Goal: Task Accomplishment & Management: Complete application form

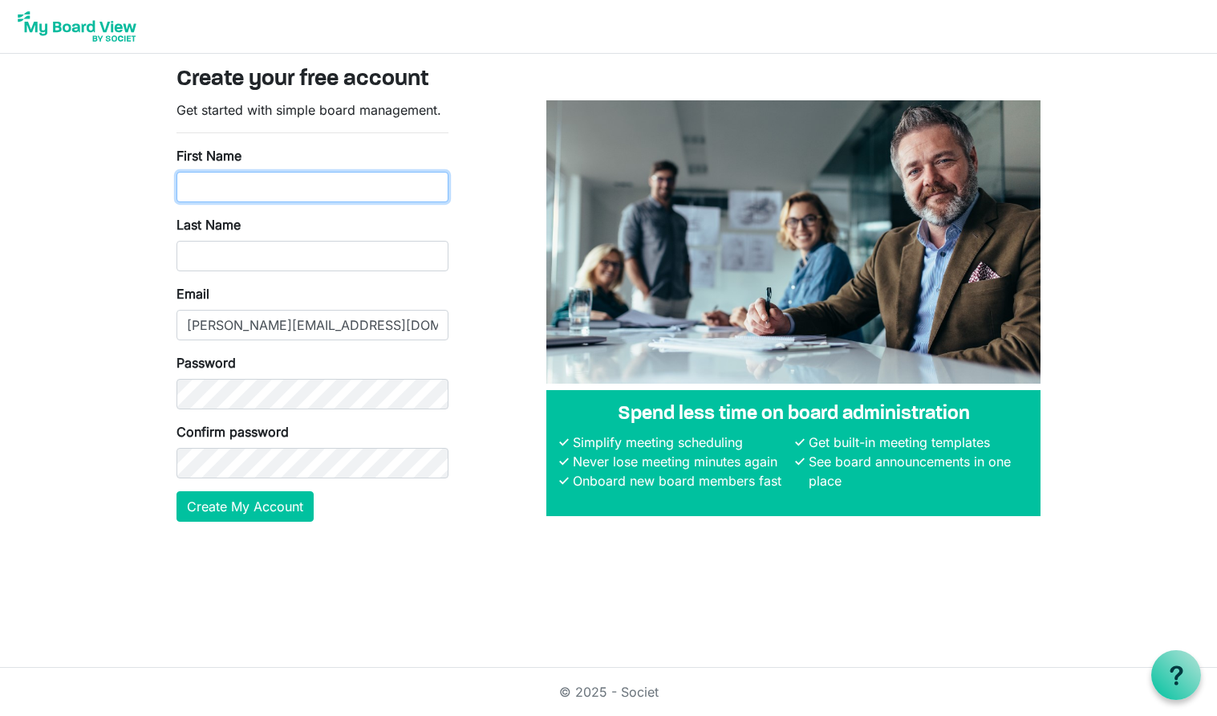
click at [326, 191] on input "First Name" at bounding box center [312, 187] width 272 height 30
type input "Samantha"
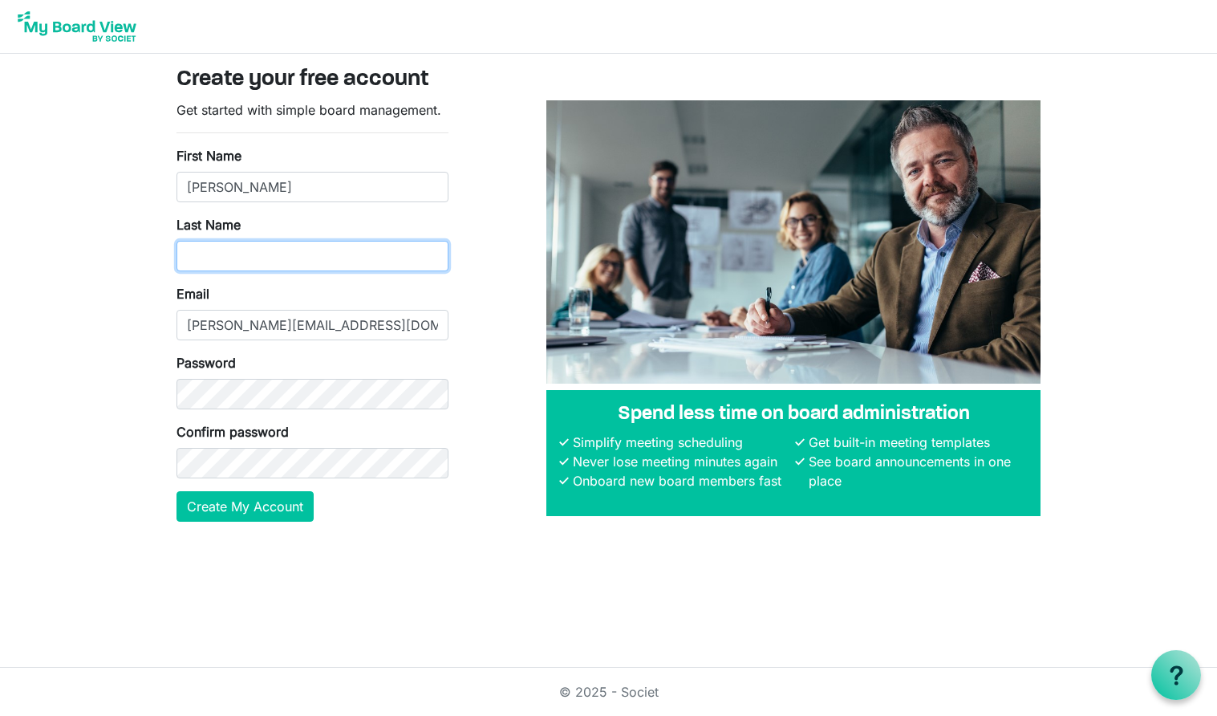
type input "Morganroth"
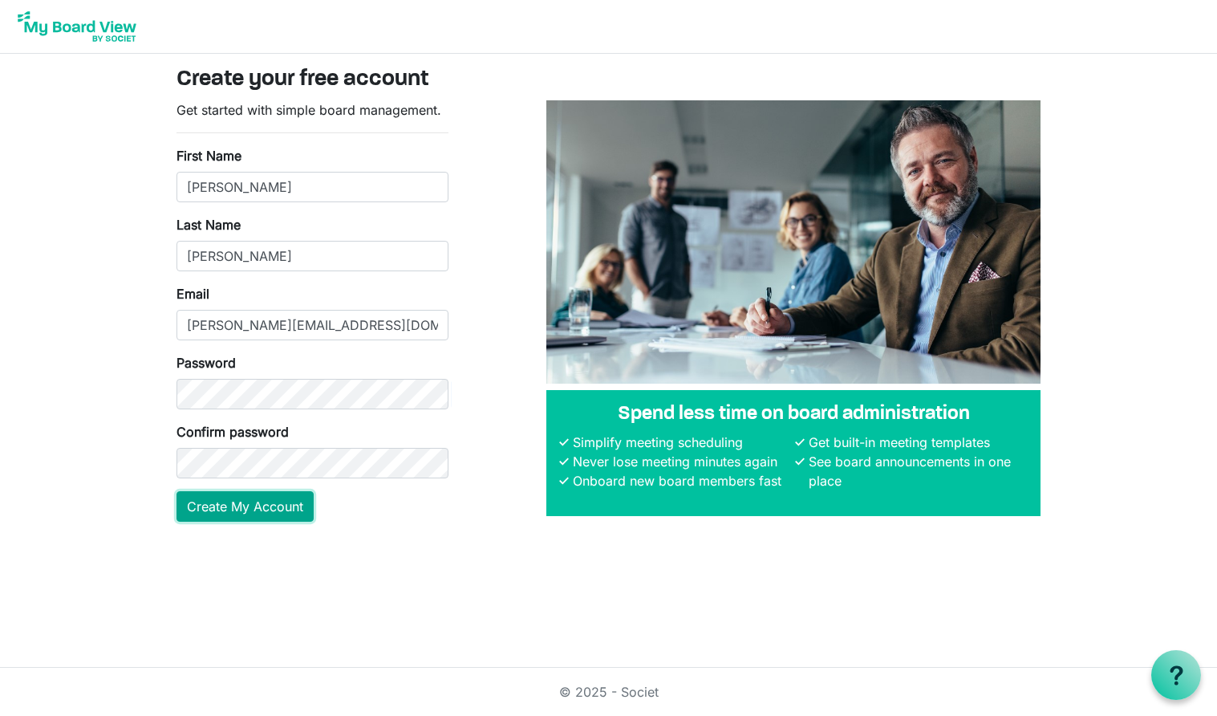
click at [284, 505] on button "Create My Account" at bounding box center [244, 506] width 137 height 30
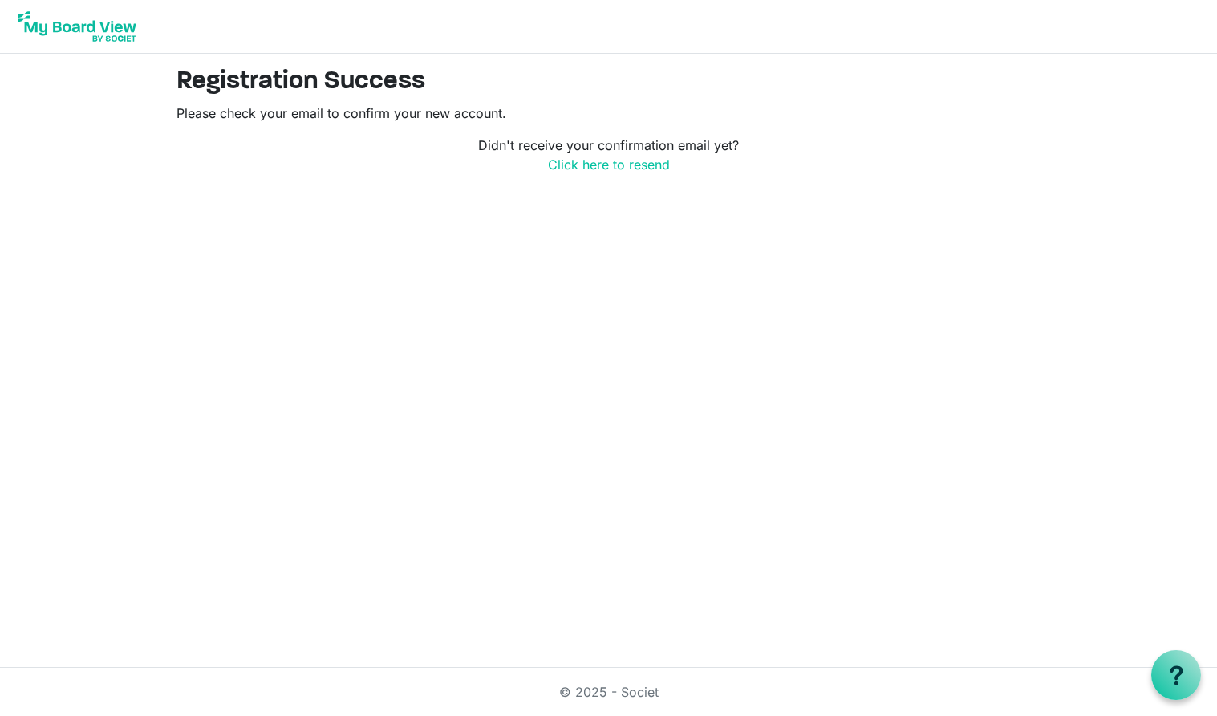
click at [577, 270] on html "Registration Success Please check your email to confirm your new account. Didn'…" at bounding box center [608, 358] width 1217 height 716
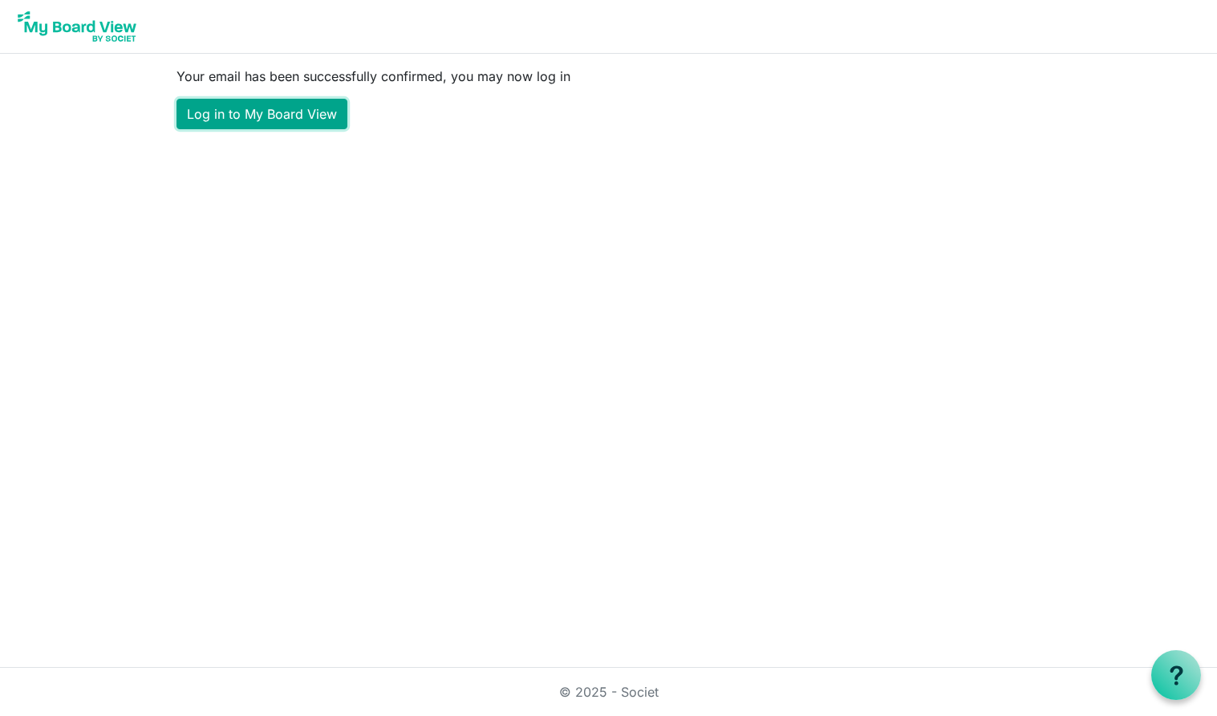
click at [290, 115] on link "Log in to My Board View" at bounding box center [261, 114] width 171 height 30
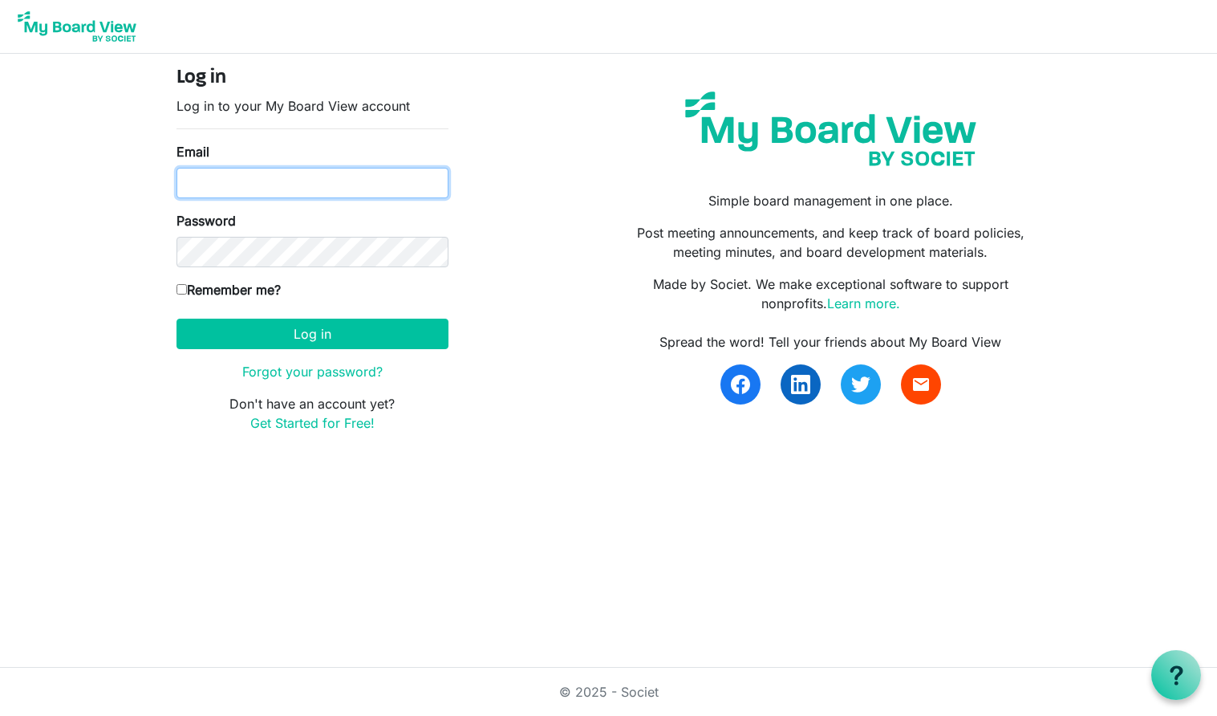
type input "[PERSON_NAME][EMAIL_ADDRESS][DOMAIN_NAME]"
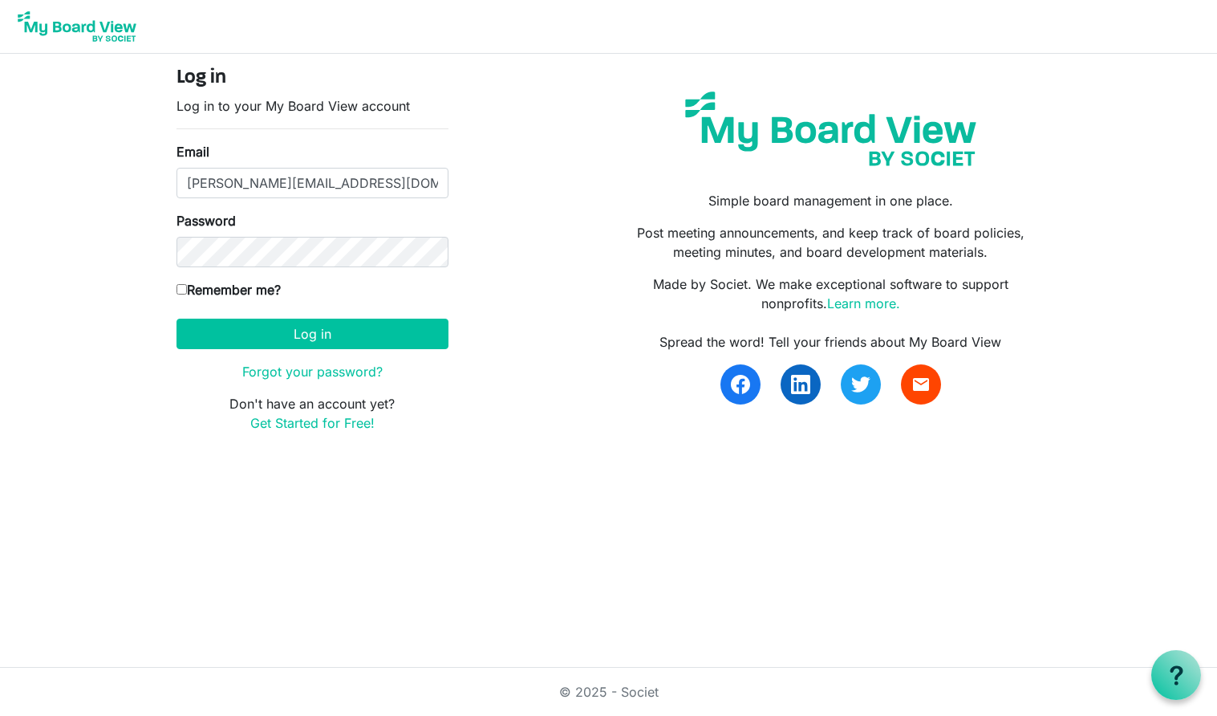
click at [180, 292] on input "Remember me?" at bounding box center [181, 289] width 10 height 10
checkbox input "true"
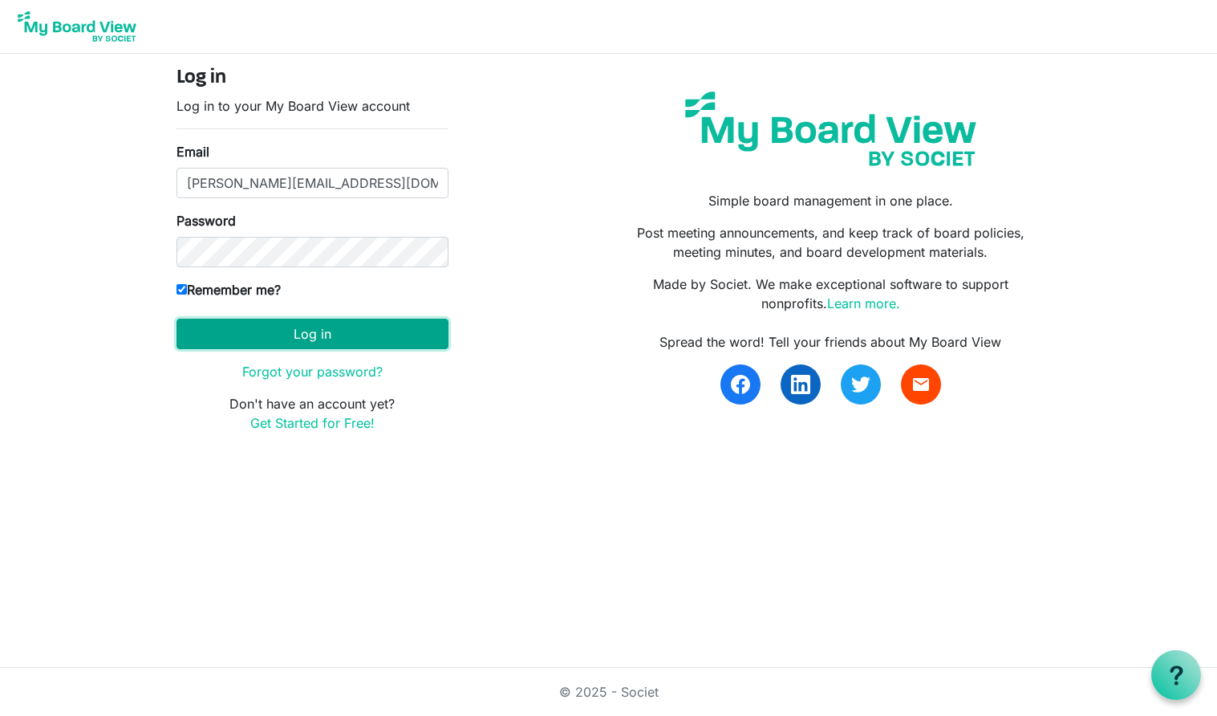
click at [290, 337] on button "Log in" at bounding box center [312, 333] width 272 height 30
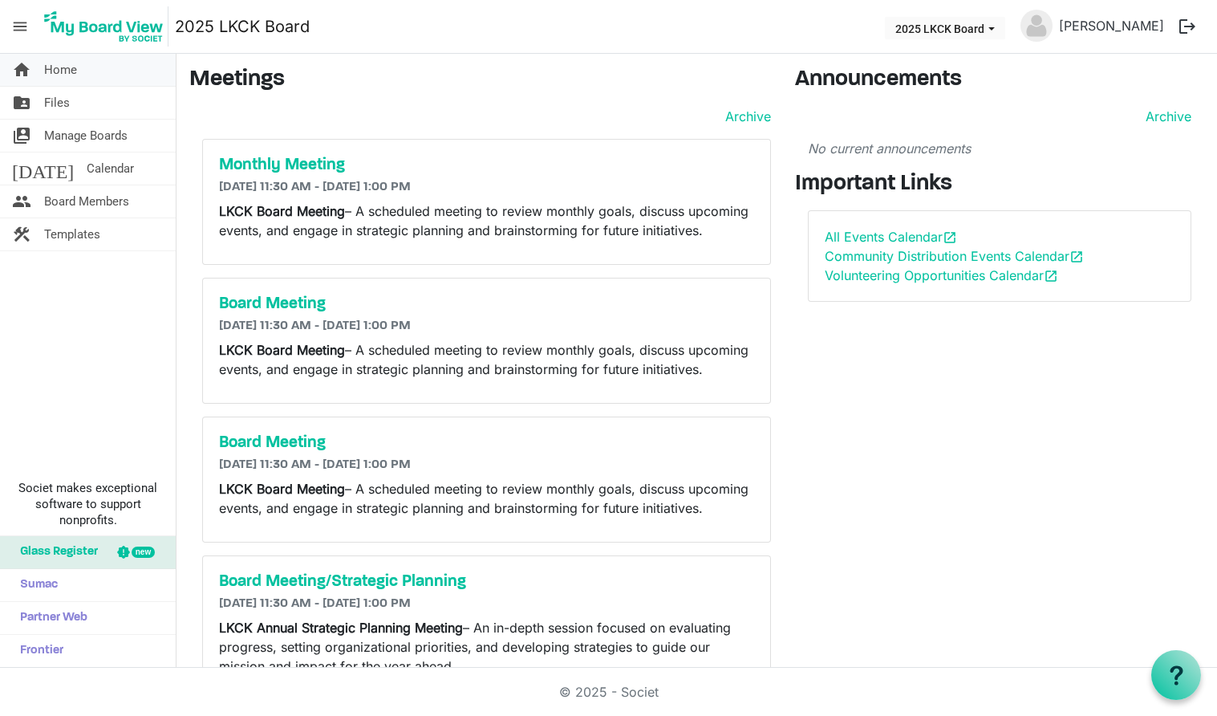
click at [74, 68] on span "Home" at bounding box center [60, 70] width 33 height 32
click at [58, 104] on span "Files" at bounding box center [57, 103] width 26 height 32
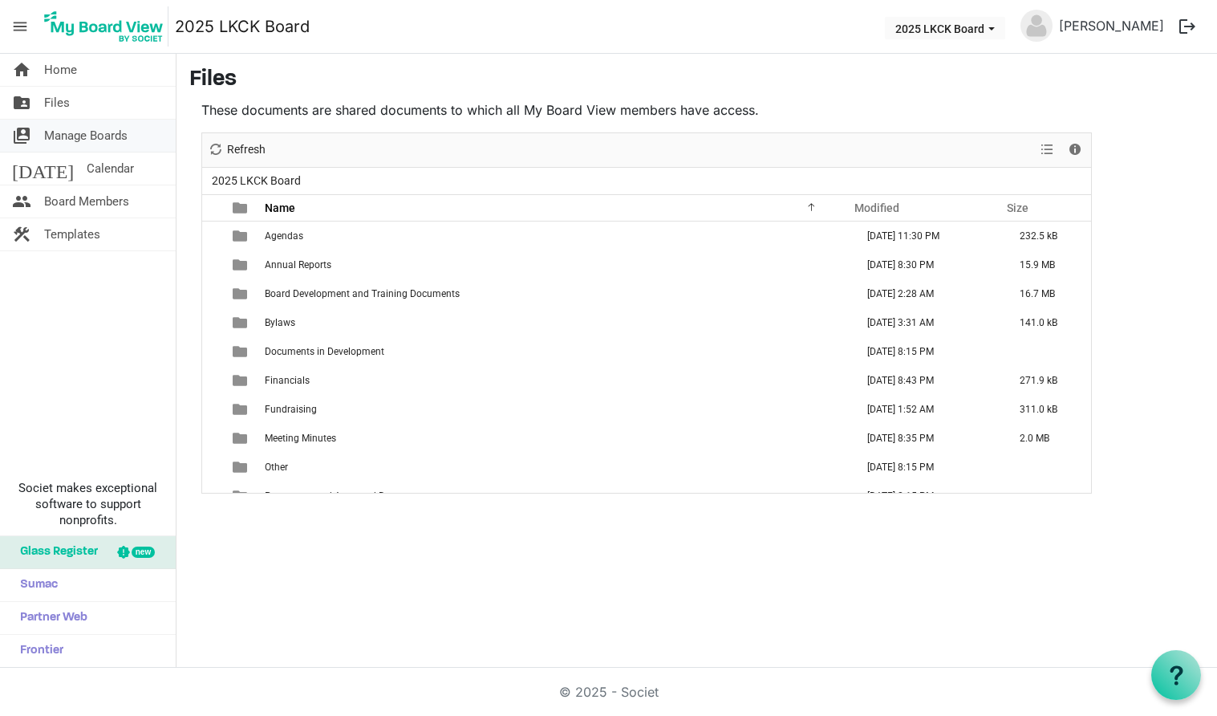
click at [59, 131] on span "Manage Boards" at bounding box center [85, 136] width 83 height 32
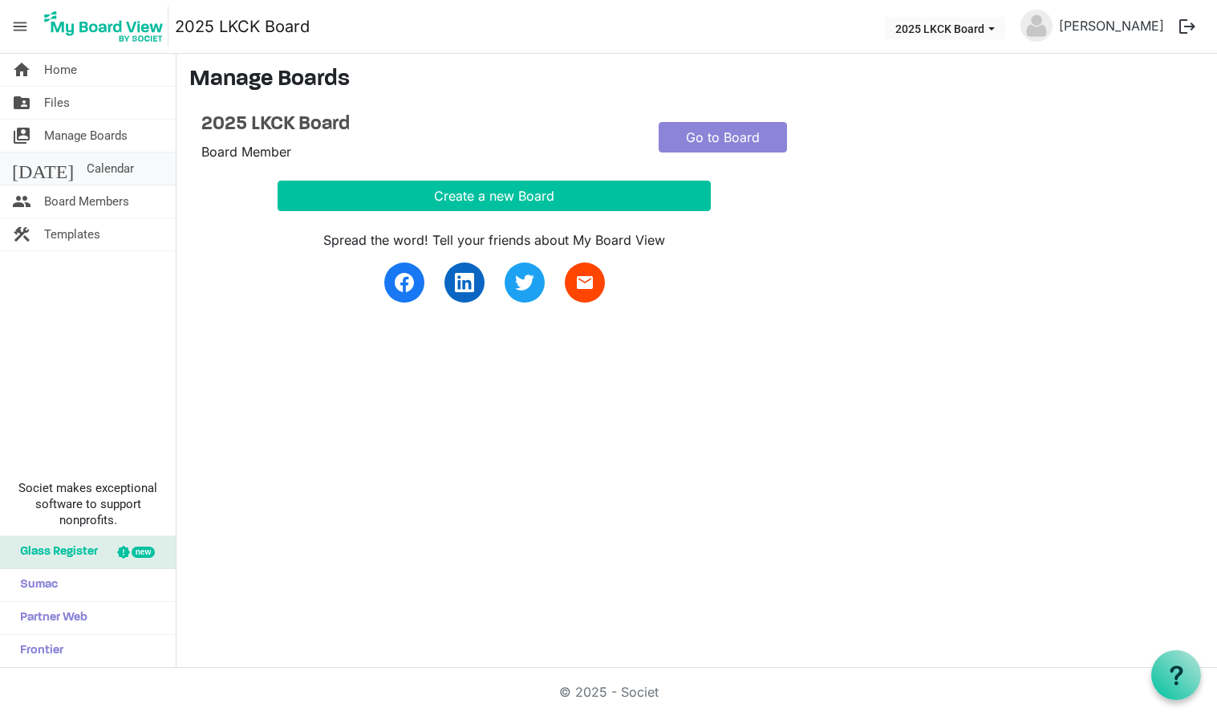
click at [87, 181] on span "Calendar" at bounding box center [110, 168] width 47 height 32
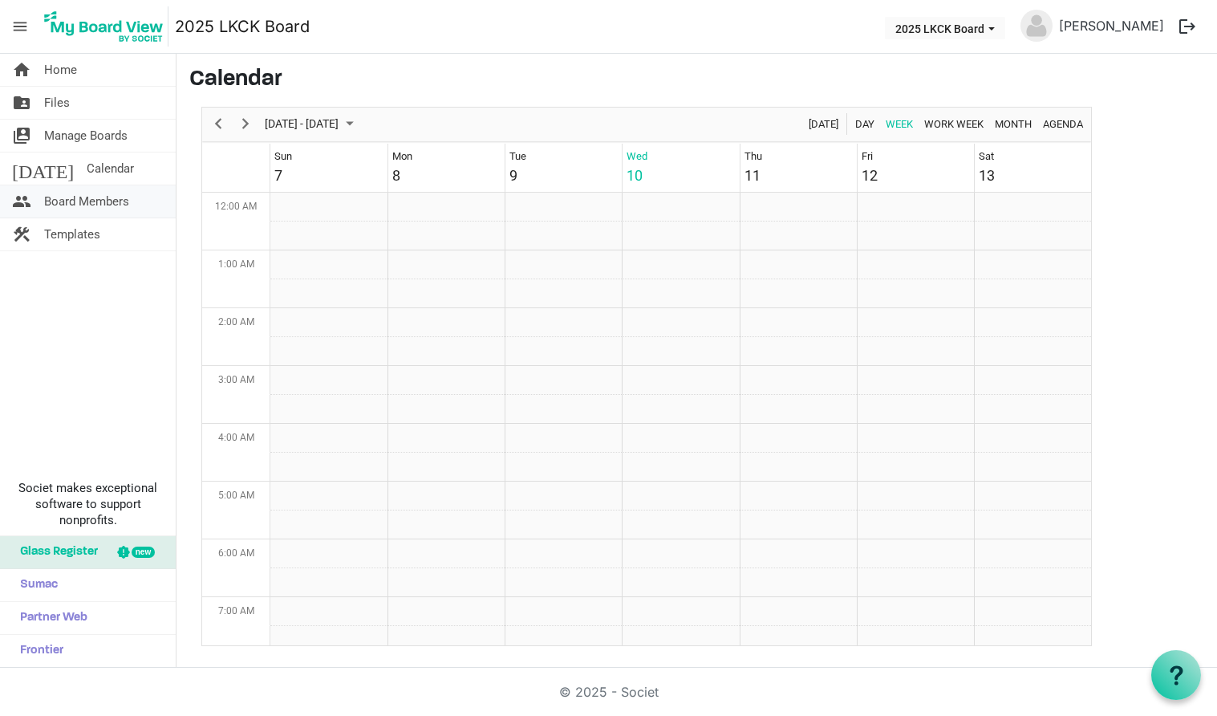
scroll to position [520, 0]
click at [44, 198] on span "Board Members" at bounding box center [86, 201] width 85 height 32
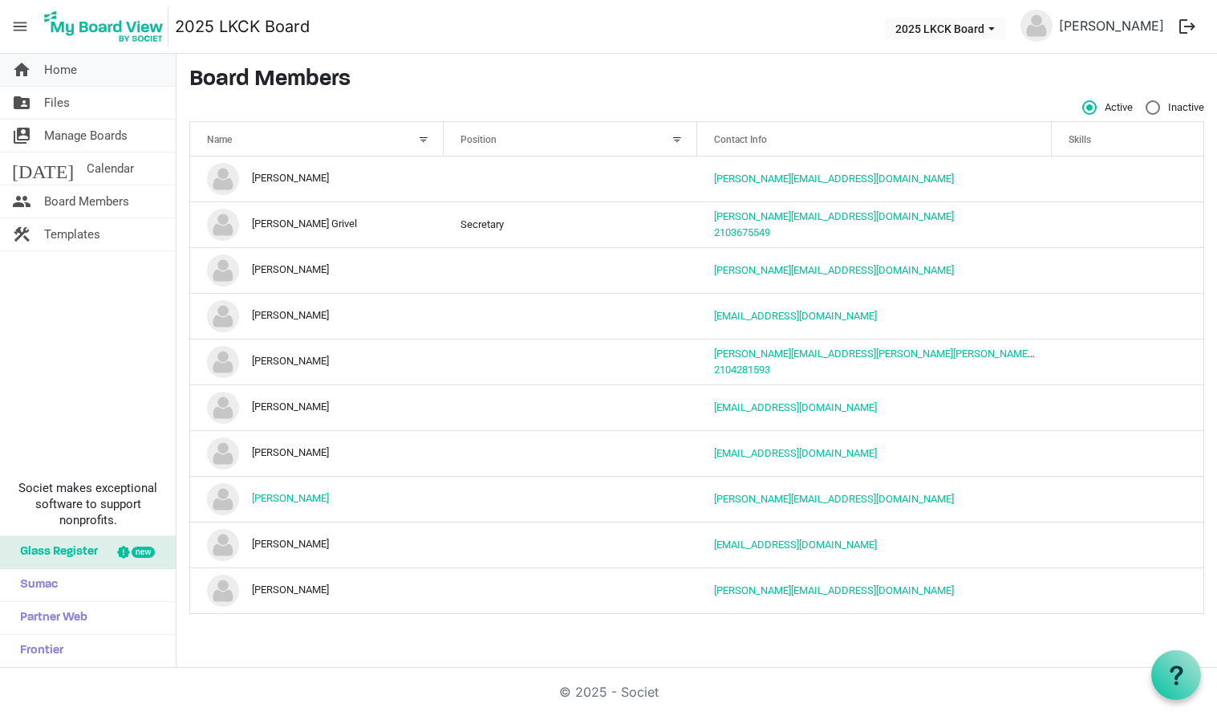
click at [63, 78] on span "Home" at bounding box center [60, 70] width 33 height 32
